Goal: Find contact information: Find contact information

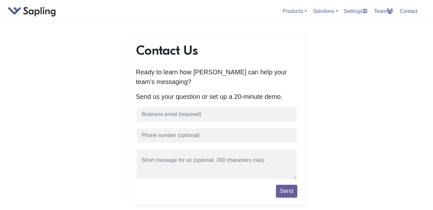
click at [408, 73] on body "Products API / SDK Grammar AI Detection Autocomplete Snippets Rephrase Chat Ass…" at bounding box center [216, 211] width 433 height 423
drag, startPoint x: 232, startPoint y: 95, endPoint x: 277, endPoint y: 94, distance: 45.5
click at [277, 94] on p "Send us your question or set up a 20-minute demo." at bounding box center [216, 97] width 161 height 10
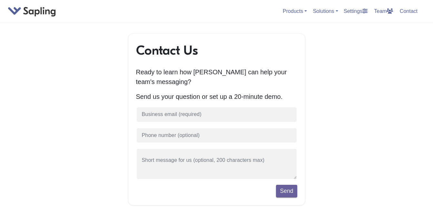
click at [412, 92] on body "Products API / SDK Grammar AI Detection Autocomplete Snippets Rephrase Chat Ass…" at bounding box center [216, 211] width 433 height 423
